Goal: Task Accomplishment & Management: Use online tool/utility

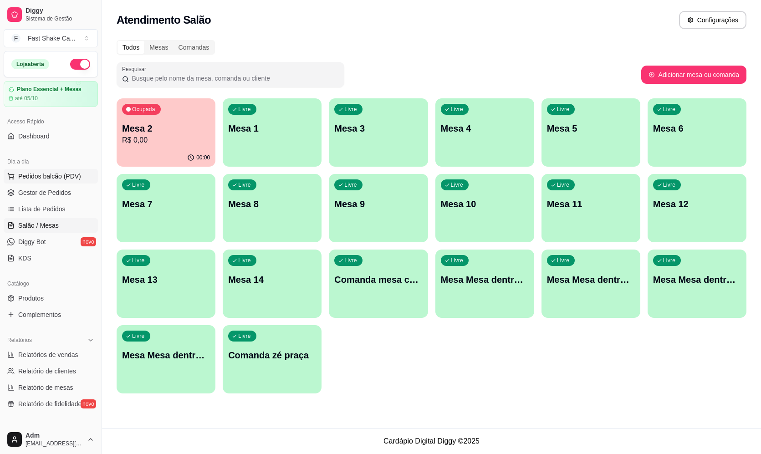
click at [51, 177] on span "Pedidos balcão (PDV)" at bounding box center [49, 176] width 63 height 9
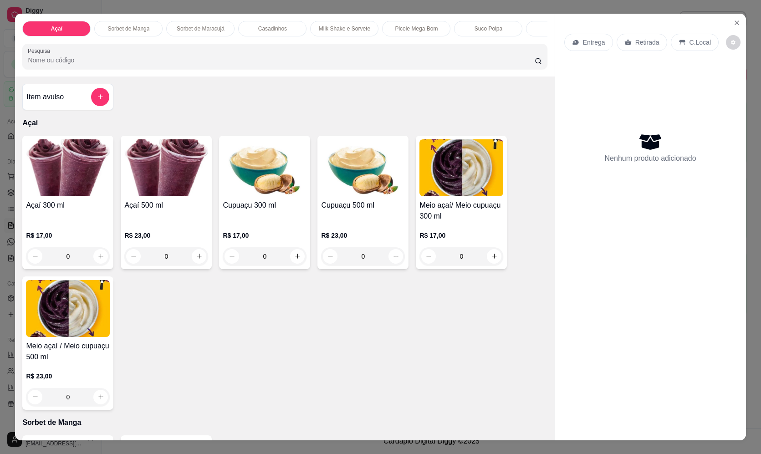
click at [198, 266] on div "0" at bounding box center [166, 256] width 84 height 18
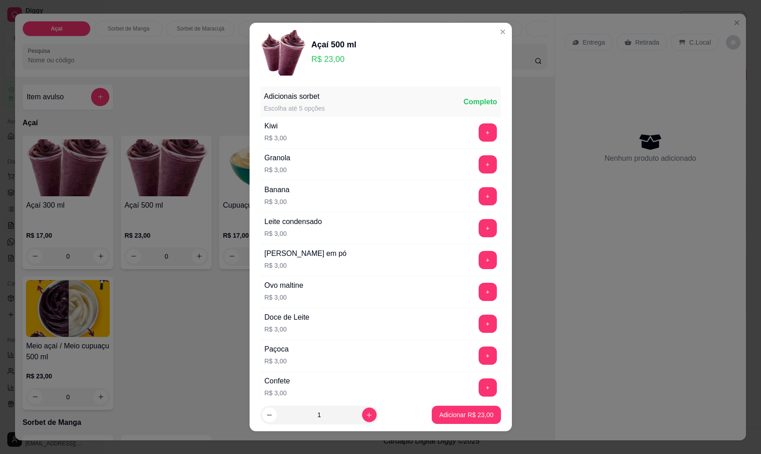
scroll to position [410, 0]
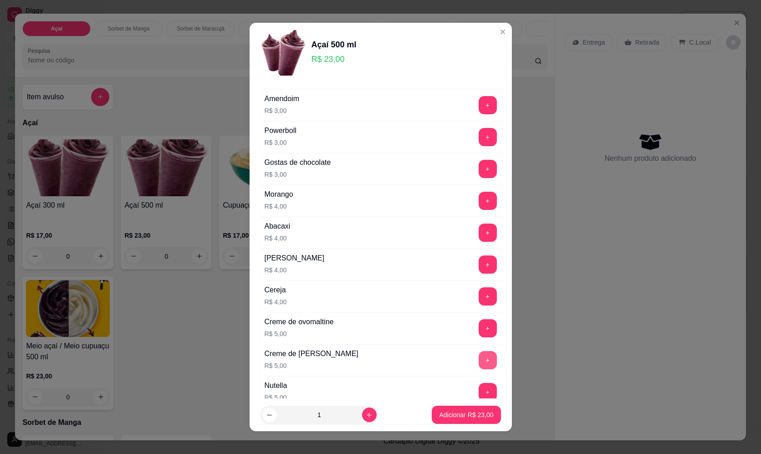
click at [479, 359] on button "+" at bounding box center [488, 360] width 18 height 18
click at [479, 387] on button "+" at bounding box center [488, 392] width 18 height 18
click at [441, 410] on button "Adicionar R$ 33,00" at bounding box center [466, 415] width 67 height 18
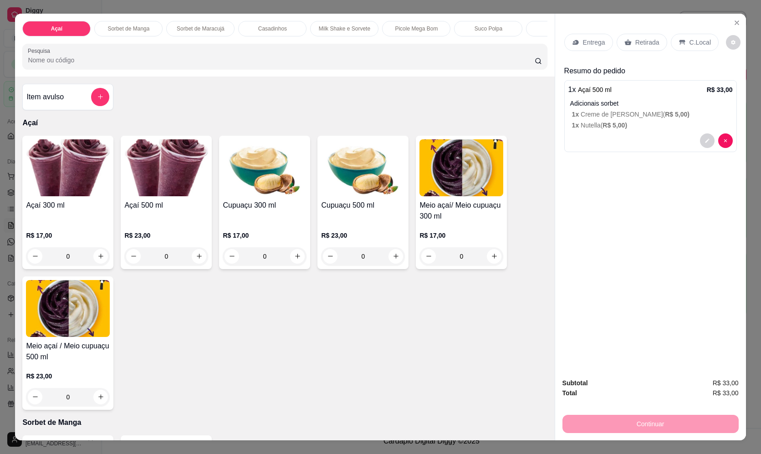
click at [590, 42] on p "Entrega" at bounding box center [594, 42] width 22 height 9
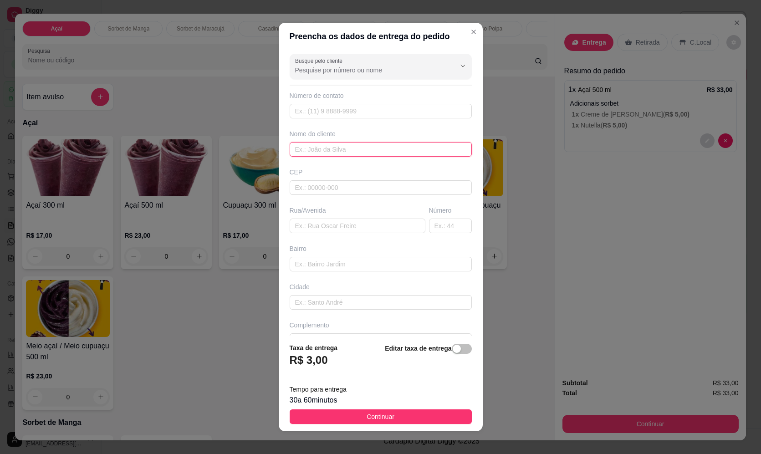
click at [410, 153] on input "text" at bounding box center [381, 149] width 182 height 15
type input "[DEMOGRAPHIC_DATA]"
click at [351, 226] on input "text" at bounding box center [358, 226] width 136 height 15
click at [360, 229] on input "text" at bounding box center [358, 226] width 136 height 15
paste input "[STREET_ADDRESS]"
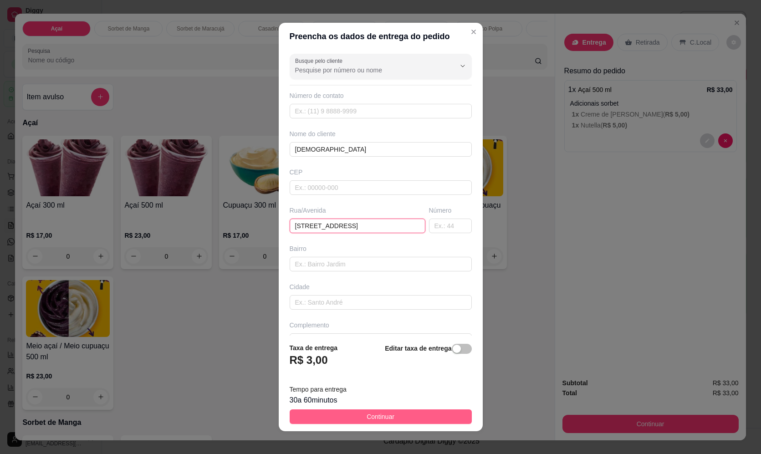
type input "[STREET_ADDRESS]"
click at [408, 415] on button "Continuar" at bounding box center [381, 417] width 182 height 15
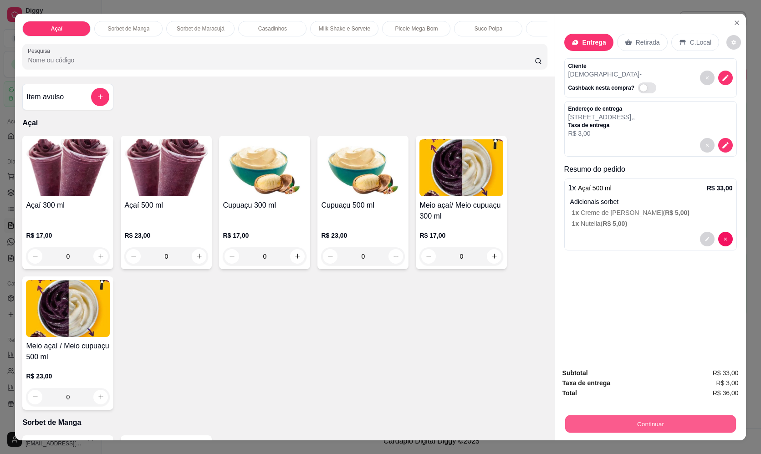
click at [662, 416] on button "Continuar" at bounding box center [650, 425] width 171 height 18
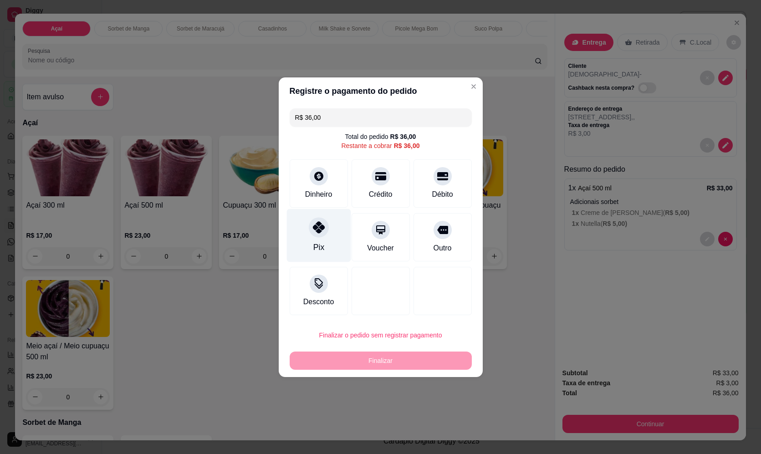
click at [328, 239] on div "Pix" at bounding box center [319, 235] width 64 height 53
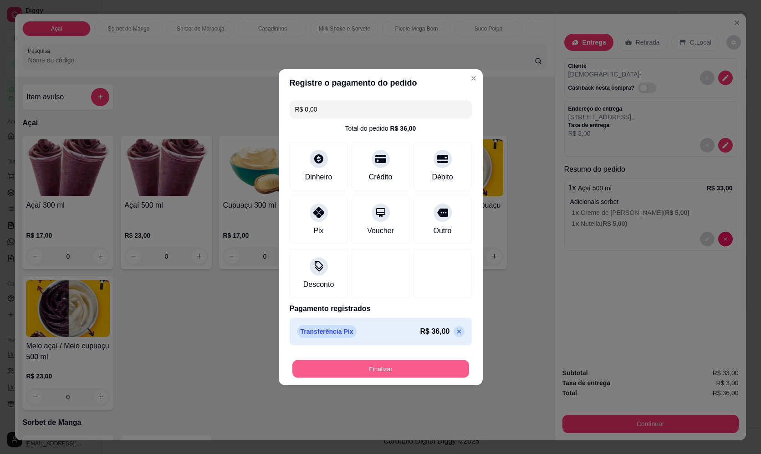
click at [384, 367] on button "Finalizar" at bounding box center [381, 369] width 177 height 18
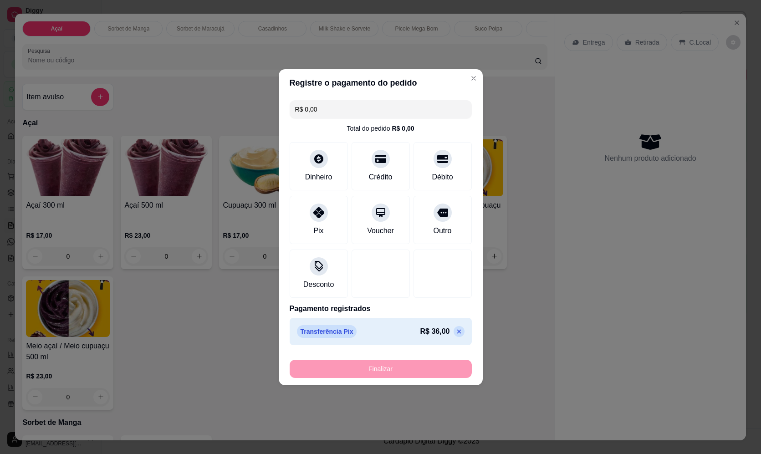
type input "-R$ 36,00"
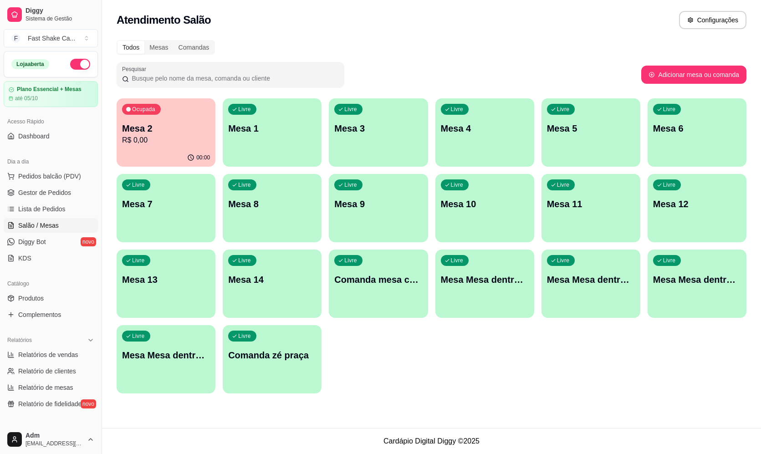
click at [475, 119] on div "Livre Mesa 4" at bounding box center [485, 126] width 99 height 57
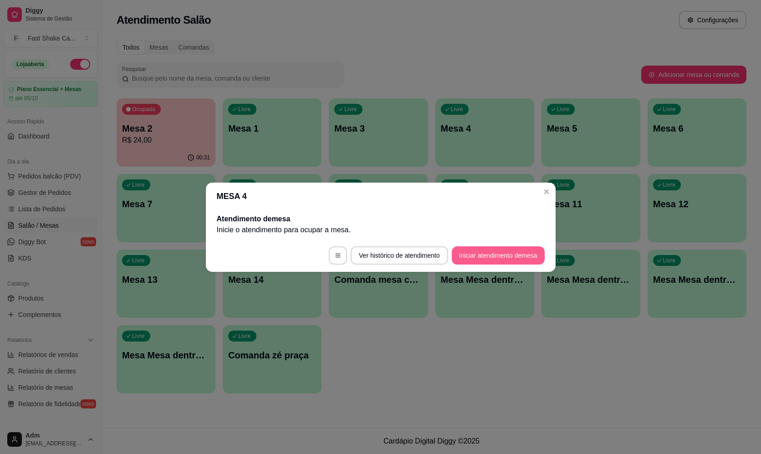
drag, startPoint x: 490, startPoint y: 265, endPoint x: 491, endPoint y: 258, distance: 6.4
click at [491, 263] on footer "Ver histórico de atendimento Iniciar atendimento de mesa" at bounding box center [381, 255] width 350 height 33
click at [491, 256] on button "Iniciar atendimento de mesa" at bounding box center [498, 255] width 93 height 18
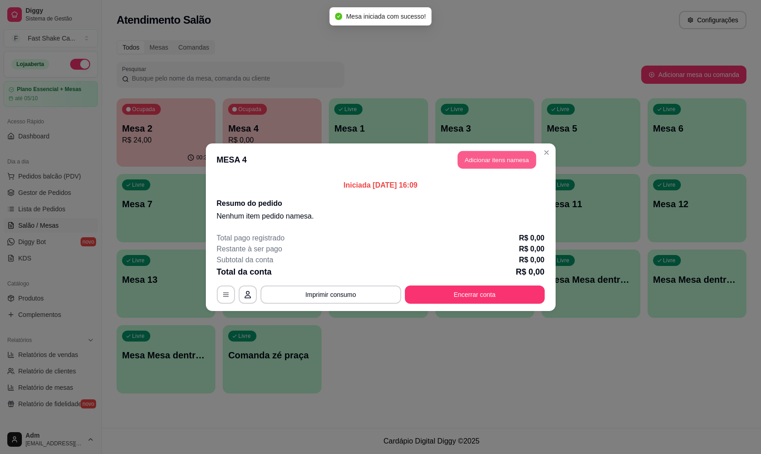
click at [502, 163] on button "Adicionar itens na mesa" at bounding box center [497, 160] width 78 height 18
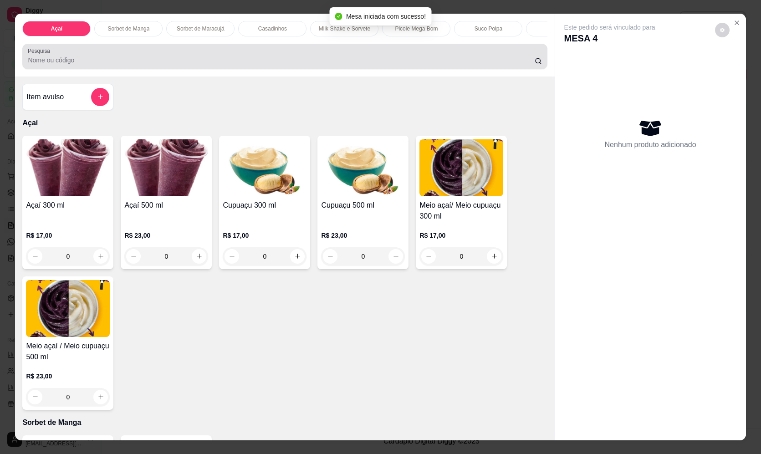
click at [221, 62] on input "Pesquisa" at bounding box center [281, 60] width 507 height 9
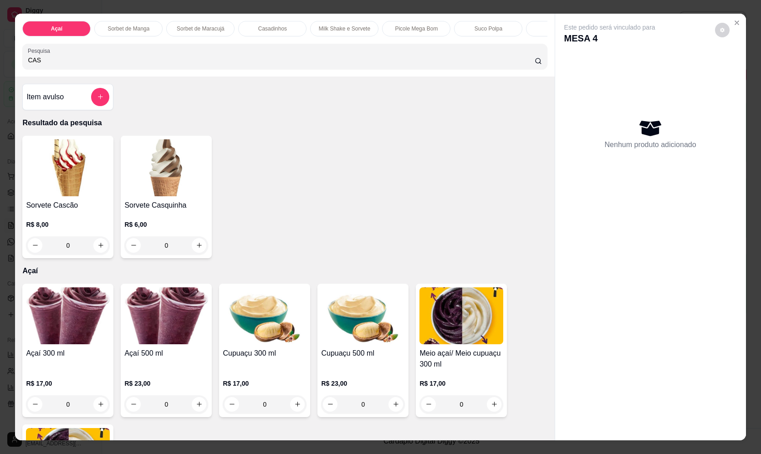
drag, startPoint x: 52, startPoint y: 66, endPoint x: 5, endPoint y: 68, distance: 46.5
click at [5, 68] on div "Açaí Sorbet de Manga Sorbet de Maracujá Casadinhos Milk Shake e Sorvete Picole …" at bounding box center [380, 227] width 761 height 454
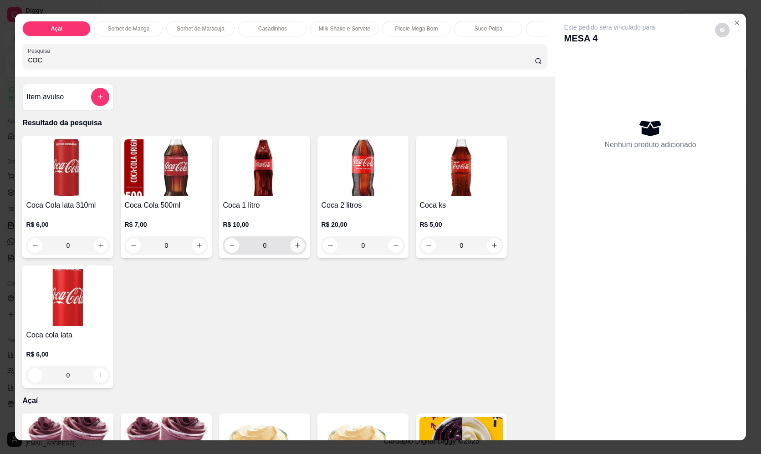
type input "COC"
click at [296, 249] on icon "increase-product-quantity" at bounding box center [297, 245] width 7 height 7
type input "1"
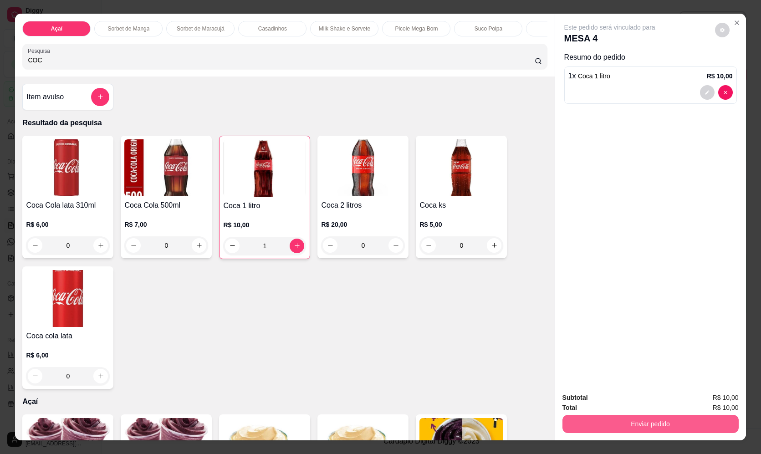
click at [680, 425] on button "Enviar pedido" at bounding box center [651, 424] width 176 height 18
click at [613, 404] on button "Não registrar e enviar pedido" at bounding box center [620, 401] width 95 height 17
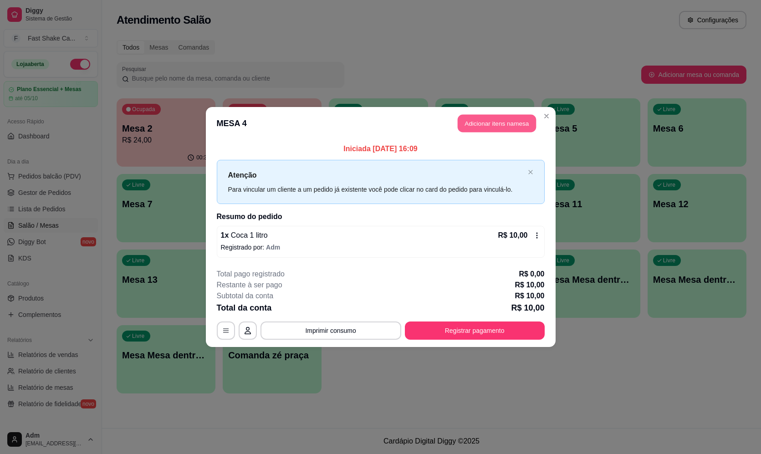
click at [526, 128] on button "Adicionar itens na mesa" at bounding box center [497, 124] width 78 height 18
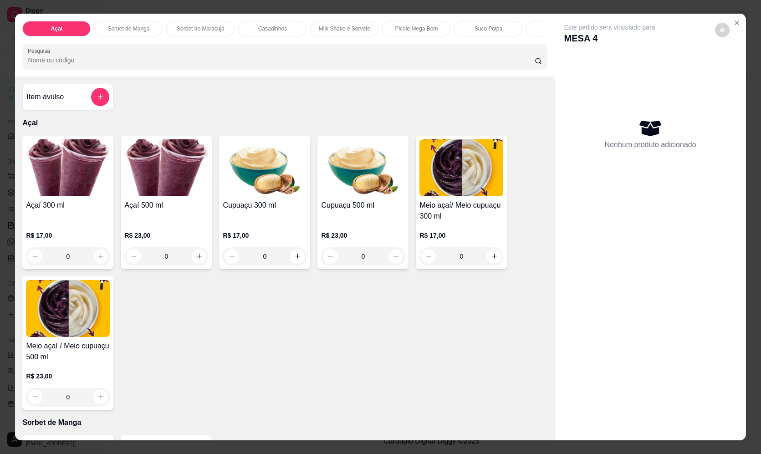
click at [97, 100] on icon "add-separate-item" at bounding box center [100, 96] width 7 height 7
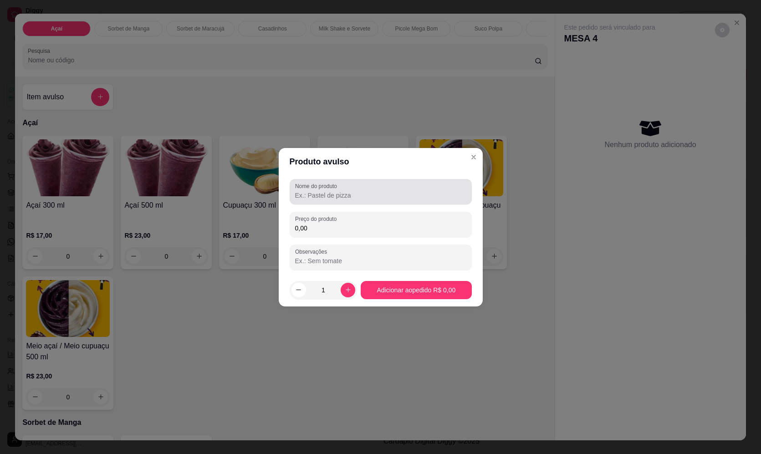
click at [361, 203] on div "Nome do produto" at bounding box center [381, 192] width 182 height 26
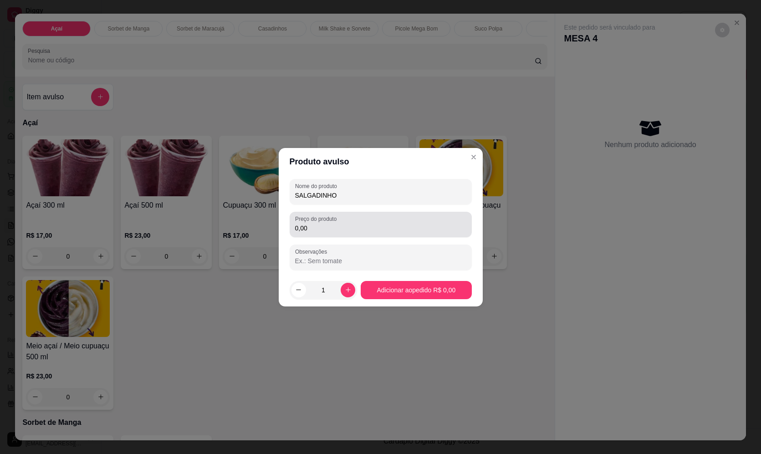
type input "SALGADINHO"
click at [345, 221] on div "0,00" at bounding box center [380, 225] width 171 height 18
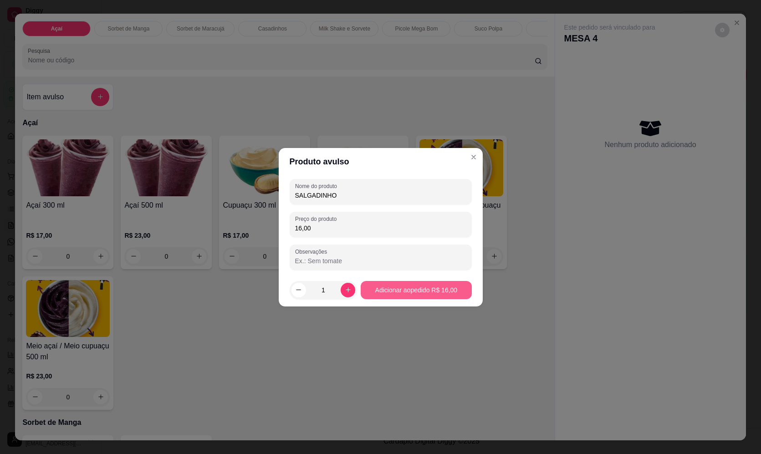
type input "16,00"
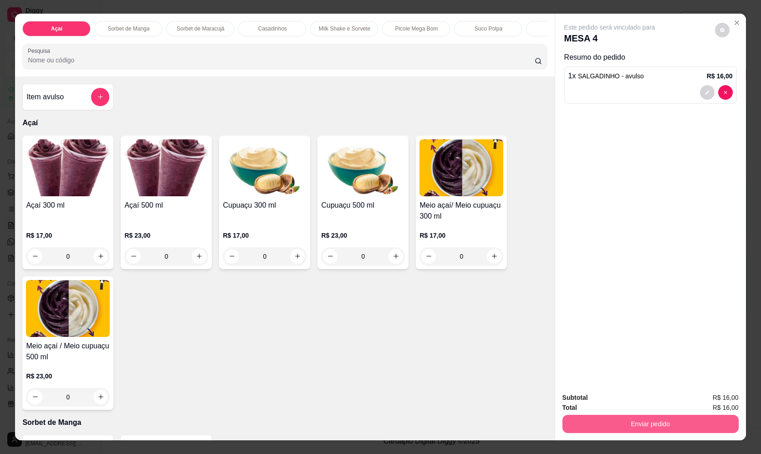
click at [700, 423] on button "Enviar pedido" at bounding box center [651, 424] width 176 height 18
click at [650, 400] on button "Não registrar e enviar pedido" at bounding box center [621, 401] width 92 height 17
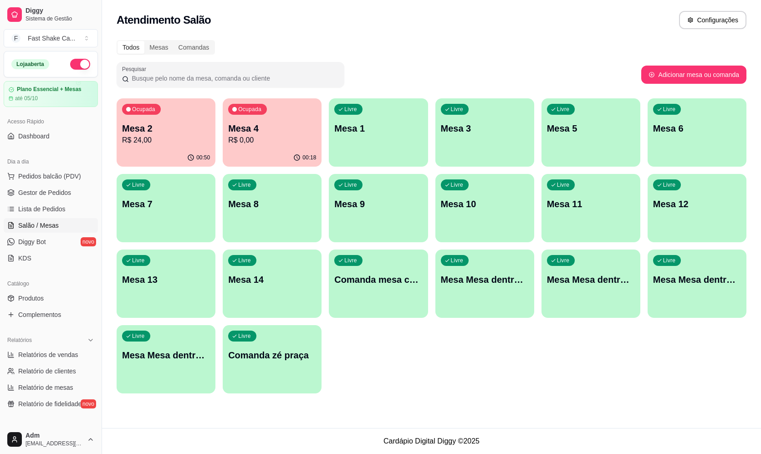
click at [169, 109] on div "Ocupada Mesa 2 R$ 24,00" at bounding box center [166, 123] width 99 height 51
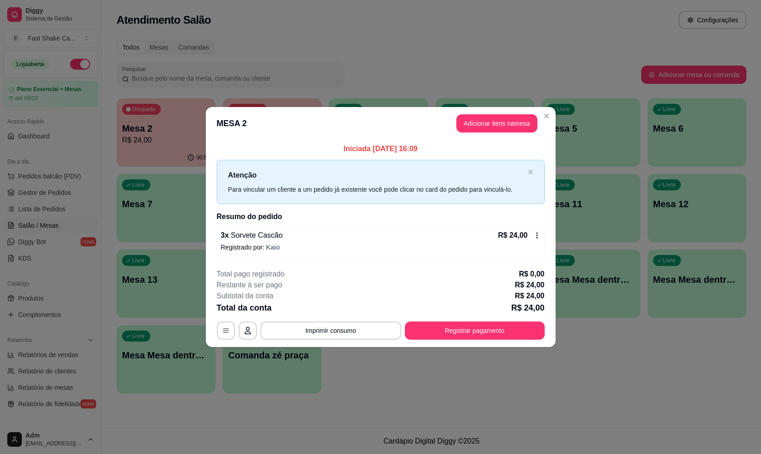
click at [465, 341] on footer "**********" at bounding box center [381, 305] width 350 height 86
click at [470, 325] on button "Registrar pagamento" at bounding box center [475, 331] width 136 height 18
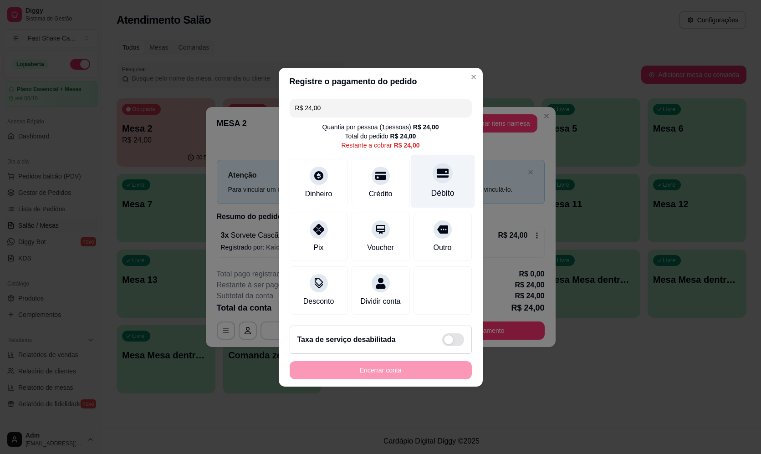
click at [429, 178] on div "Débito" at bounding box center [443, 180] width 64 height 53
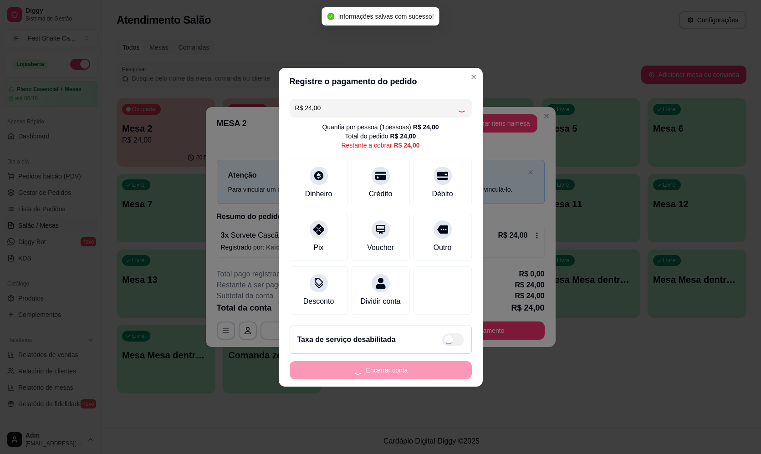
type input "R$ 0,00"
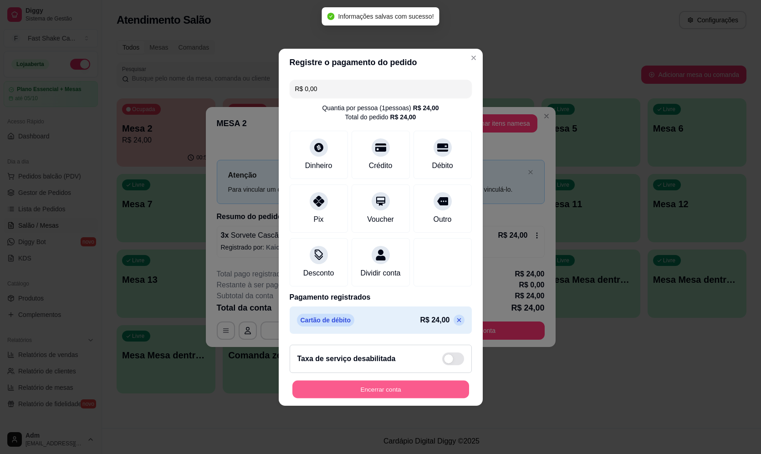
click at [443, 398] on button "Encerrar conta" at bounding box center [381, 389] width 177 height 18
